Goal: Find specific page/section: Find specific page/section

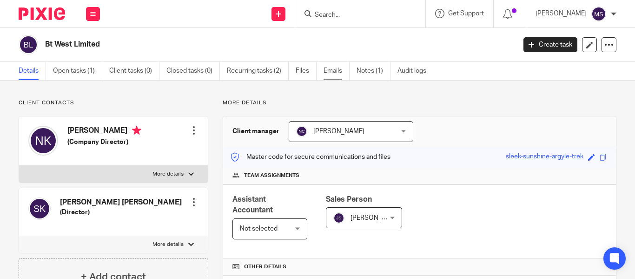
click at [334, 71] on link "Emails" at bounding box center [337, 71] width 26 height 18
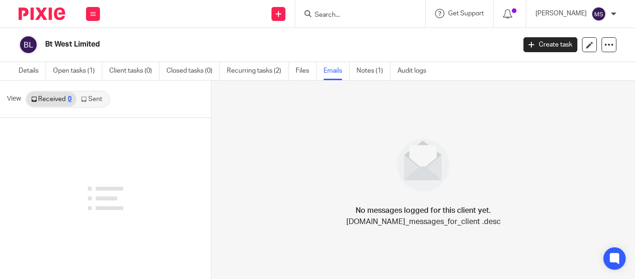
click at [99, 95] on link "Sent" at bounding box center [92, 99] width 33 height 15
click at [314, 17] on input "Search" at bounding box center [356, 15] width 84 height 8
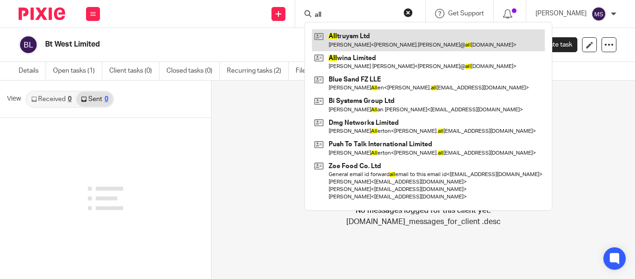
type input "all"
click at [349, 39] on link at bounding box center [428, 39] width 233 height 21
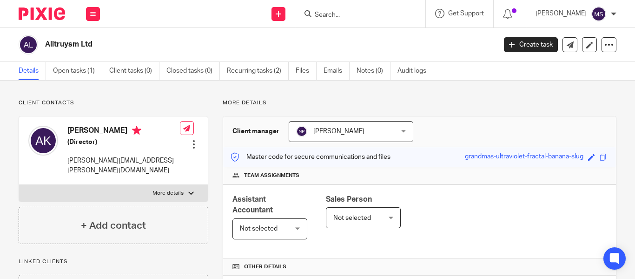
click at [318, 16] on input "Search" at bounding box center [356, 15] width 84 height 8
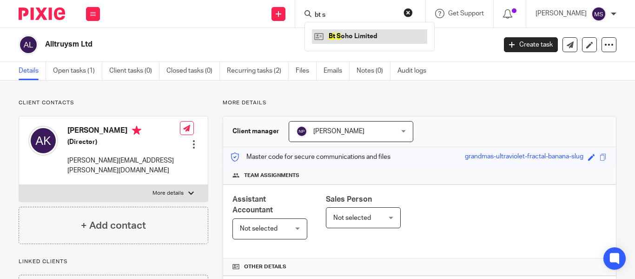
type input "bt s"
click at [334, 32] on link at bounding box center [369, 36] width 115 height 14
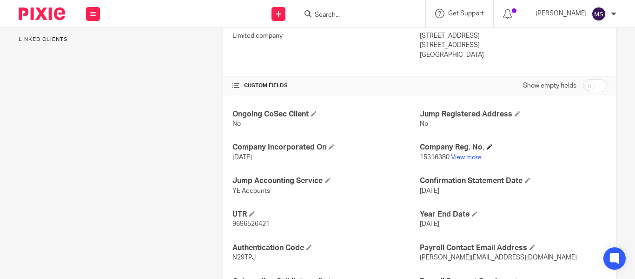
scroll to position [273, 0]
click at [459, 158] on link "View more" at bounding box center [466, 156] width 31 height 7
